Goal: Contribute content

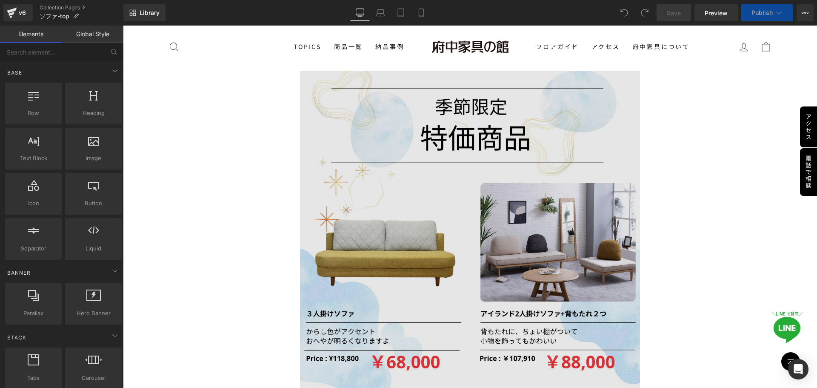
scroll to position [1021, 0]
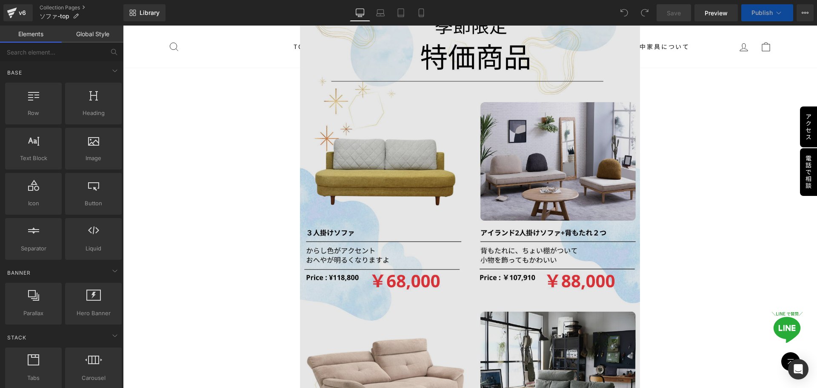
click at [438, 217] on img at bounding box center [470, 257] width 340 height 534
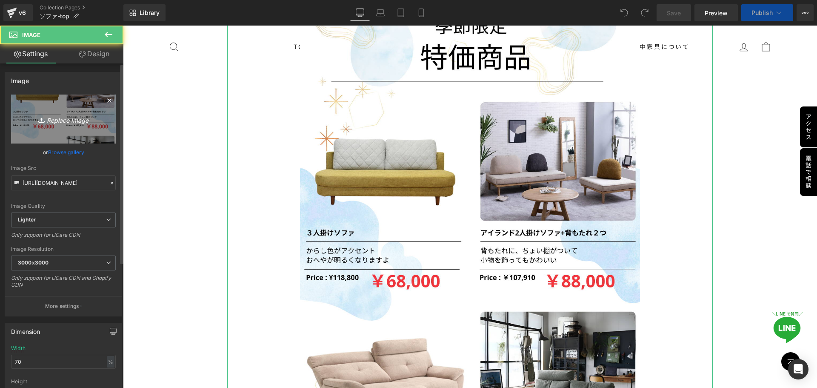
click at [71, 125] on link "Replace Image" at bounding box center [63, 118] width 105 height 49
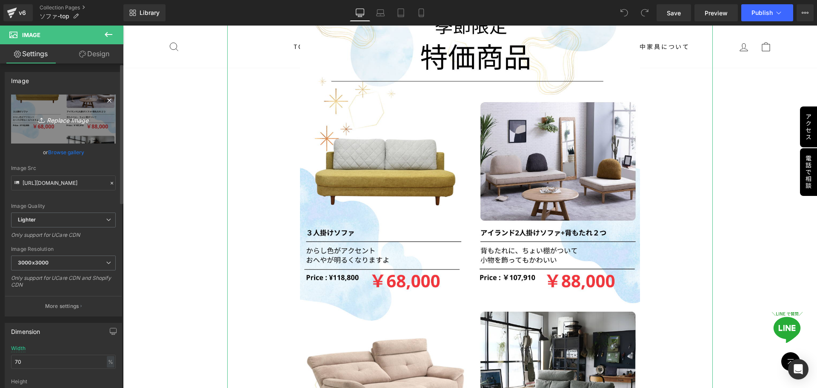
type input "C:\fakepath\季節のおすすめ sofa.jpg"
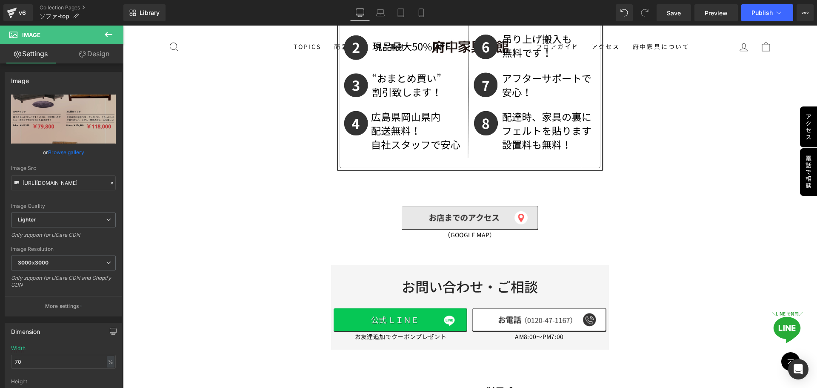
scroll to position [1164, 0]
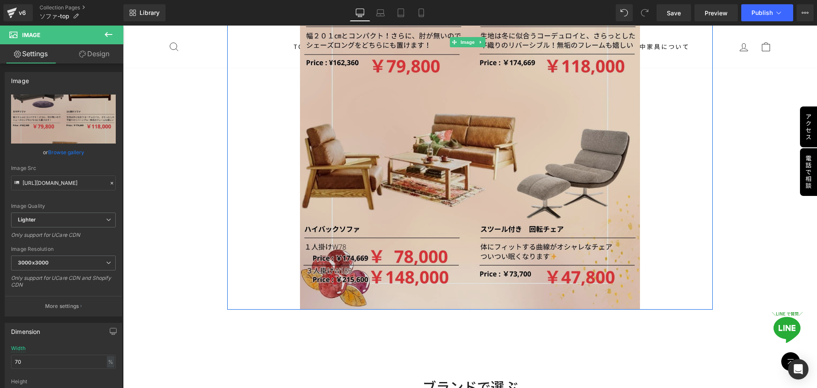
click at [535, 203] on img at bounding box center [470, 42] width 340 height 534
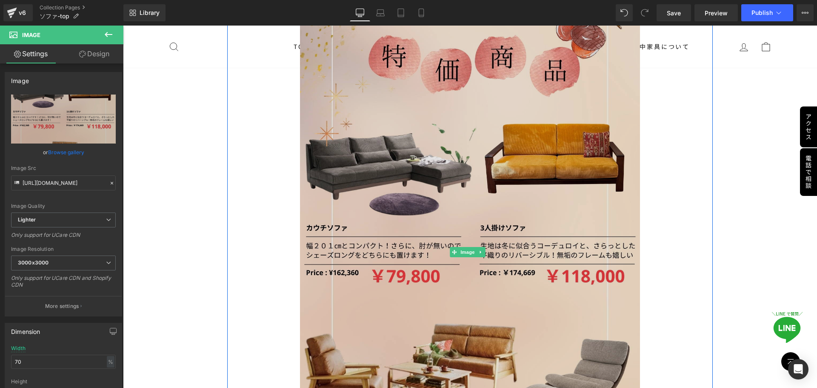
scroll to position [951, 0]
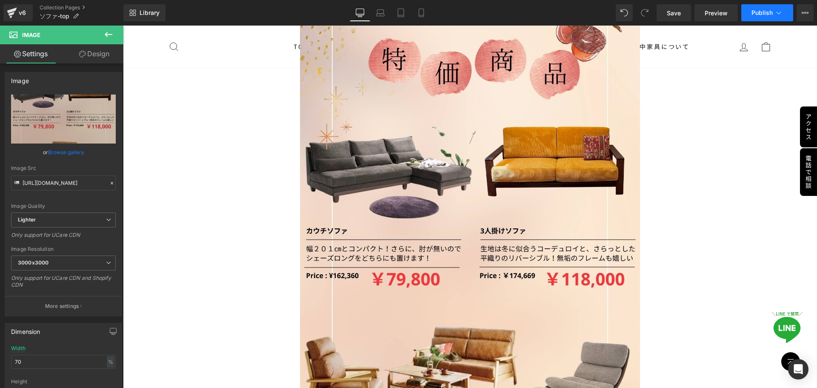
click at [764, 14] on span "Publish" at bounding box center [761, 12] width 21 height 7
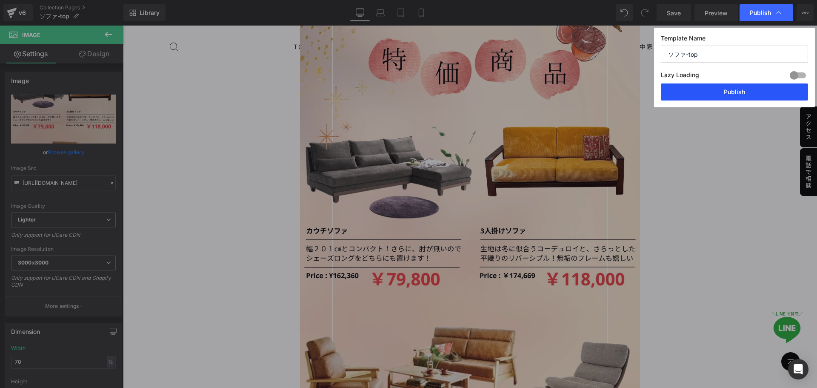
click at [756, 86] on button "Publish" at bounding box center [734, 91] width 147 height 17
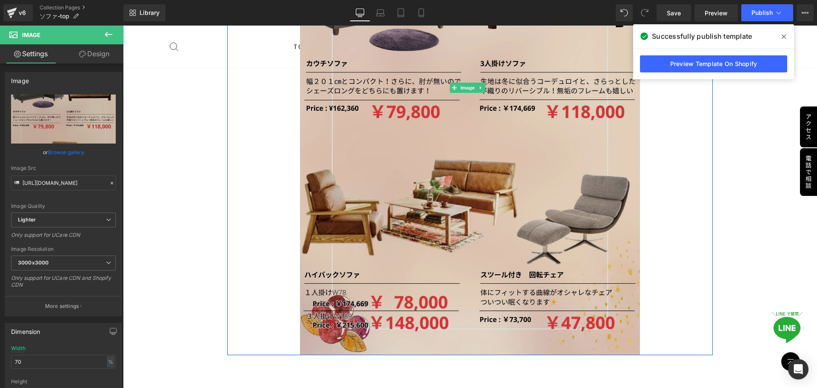
scroll to position [1122, 0]
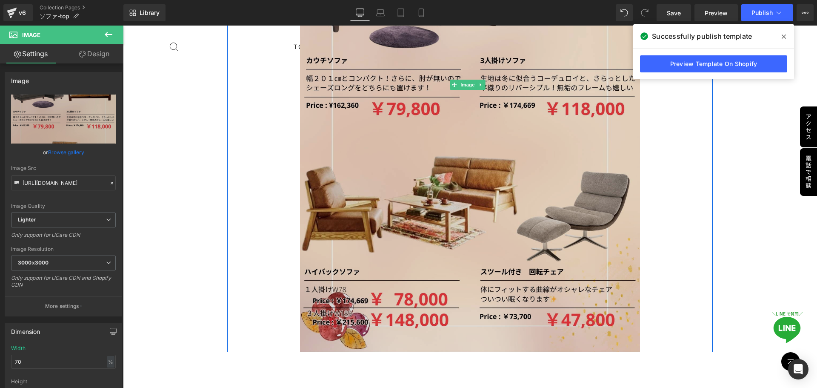
click at [436, 157] on img at bounding box center [470, 84] width 340 height 534
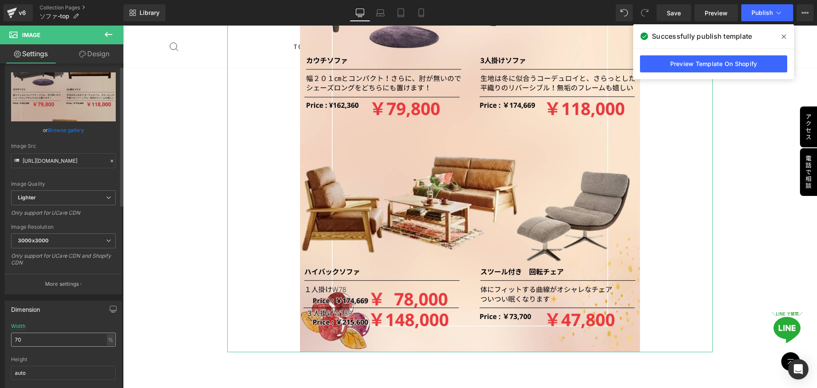
scroll to position [43, 0]
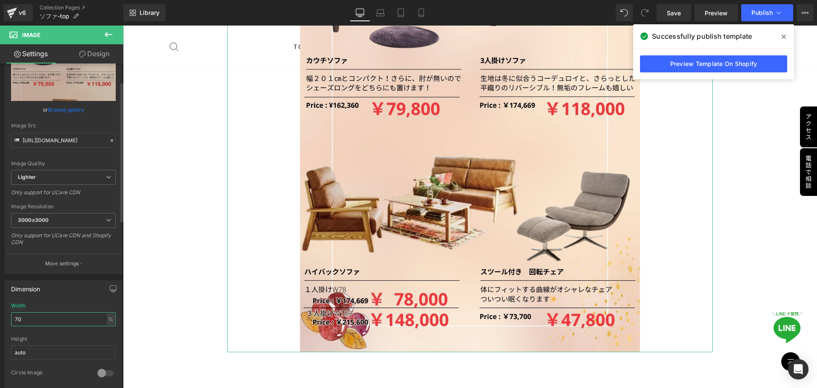
drag, startPoint x: 41, startPoint y: 319, endPoint x: 0, endPoint y: 319, distance: 40.8
click at [0, 319] on div "Dimension 70% Width 70 % % px auto Height auto 0 Circle Image" at bounding box center [63, 331] width 127 height 114
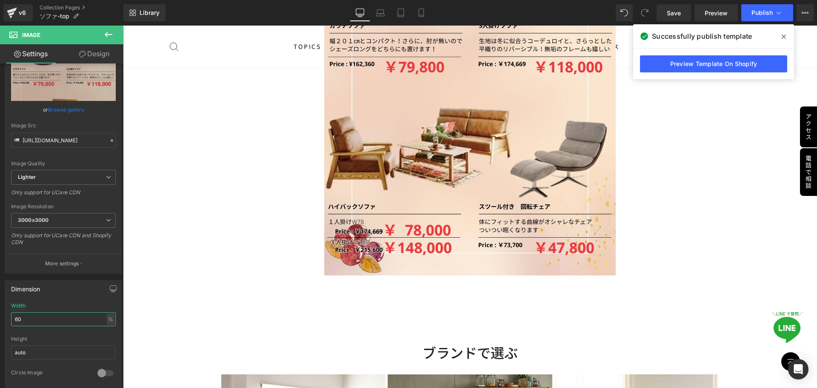
type input "60"
